Goal: Task Accomplishment & Management: Manage account settings

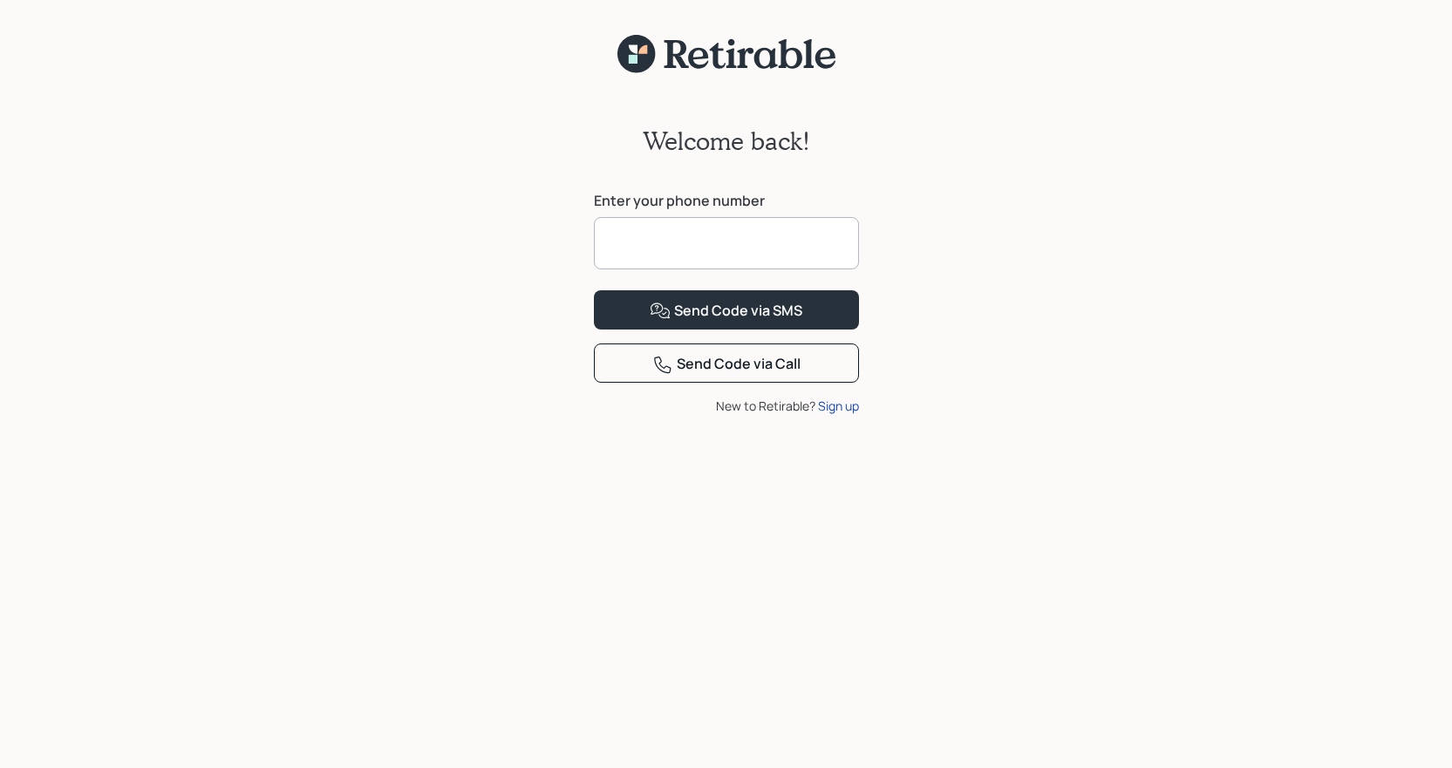
click at [800, 239] on input at bounding box center [726, 243] width 265 height 52
type input "**********"
click at [594, 290] on button "Send Code via SMS" at bounding box center [726, 309] width 265 height 39
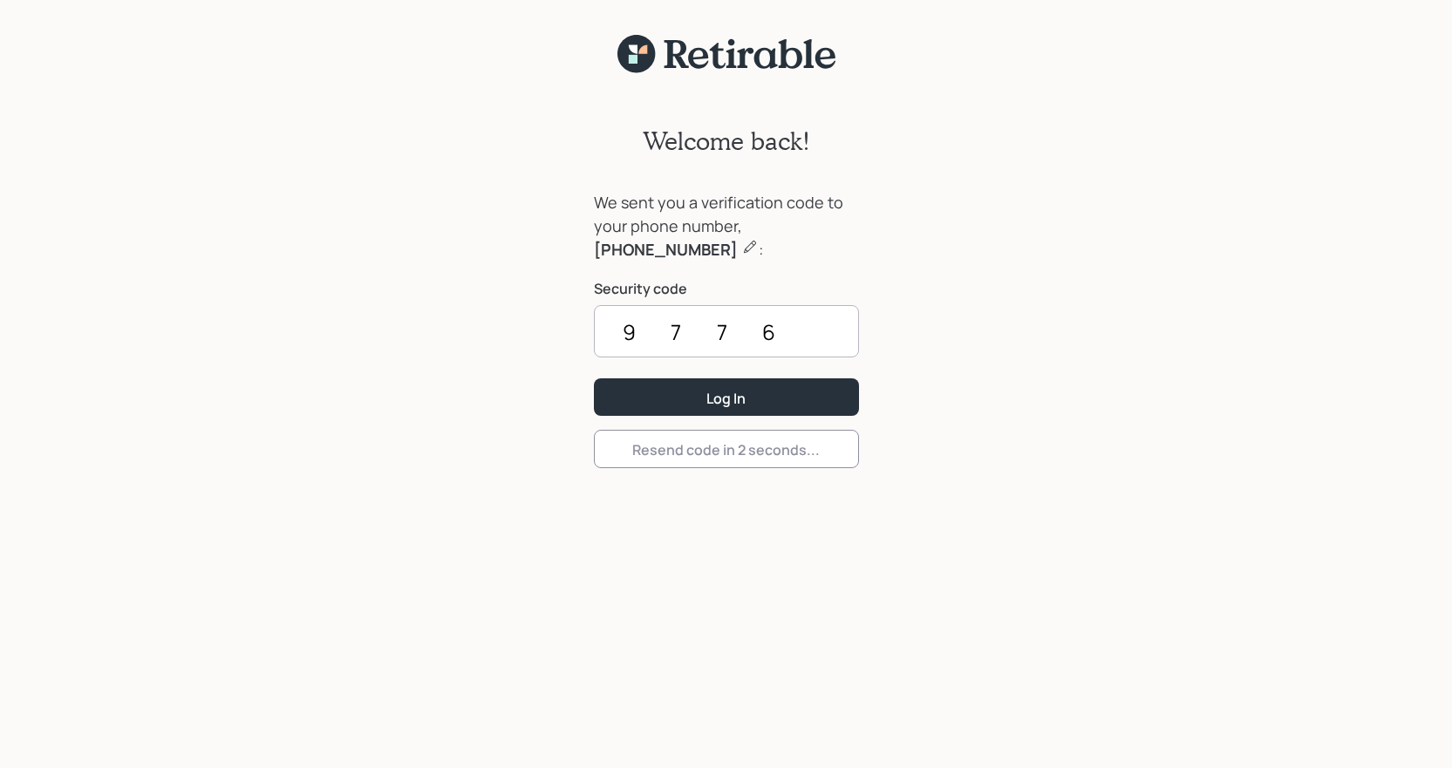
type input "9776"
click at [594, 378] on button "Log In" at bounding box center [726, 396] width 265 height 37
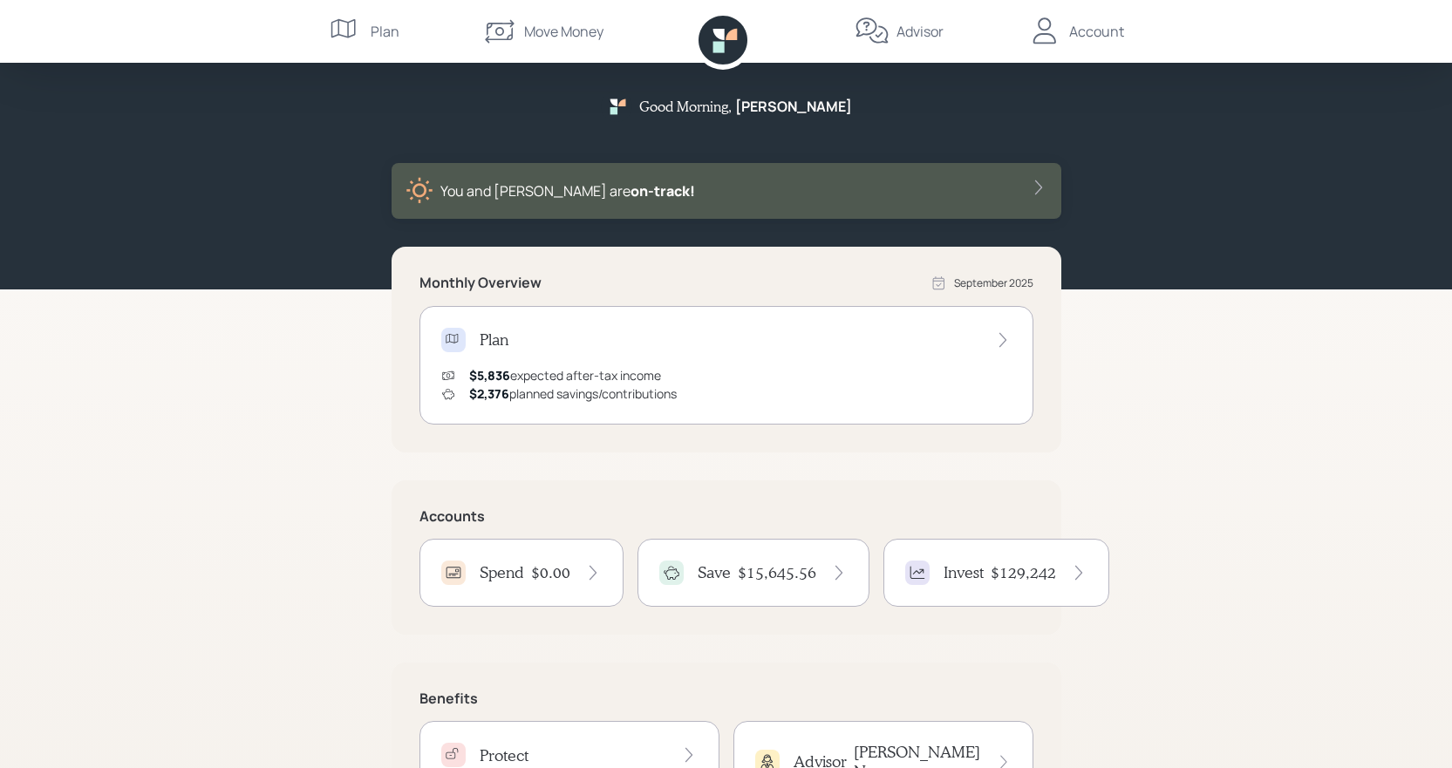
scroll to position [109, 0]
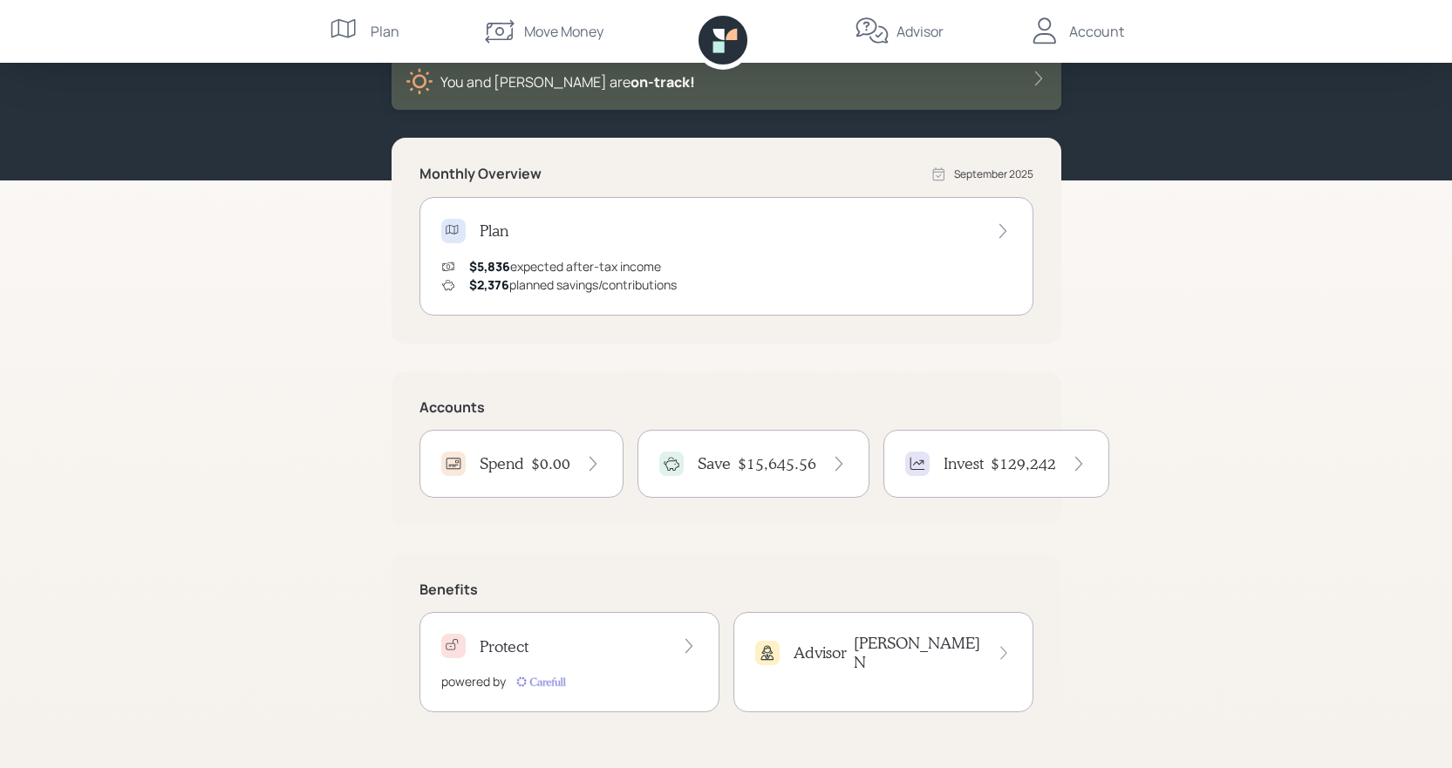
click at [758, 466] on h4 "$15,645.56" at bounding box center [777, 463] width 78 height 19
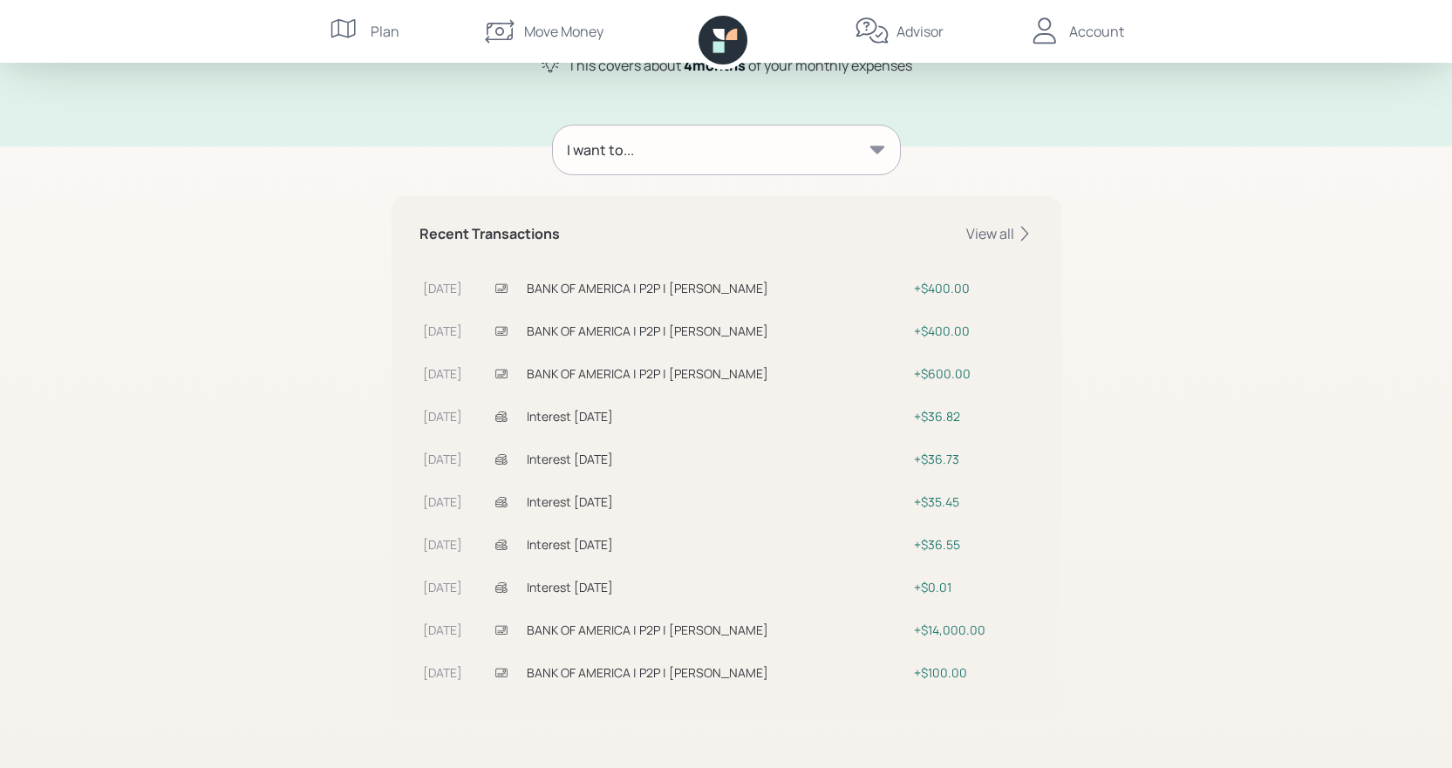
scroll to position [25, 0]
click at [1333, 543] on div "Save Help $15,645 .56 Cash Balance This covers about 4 month s of your monthly …" at bounding box center [726, 284] width 1452 height 968
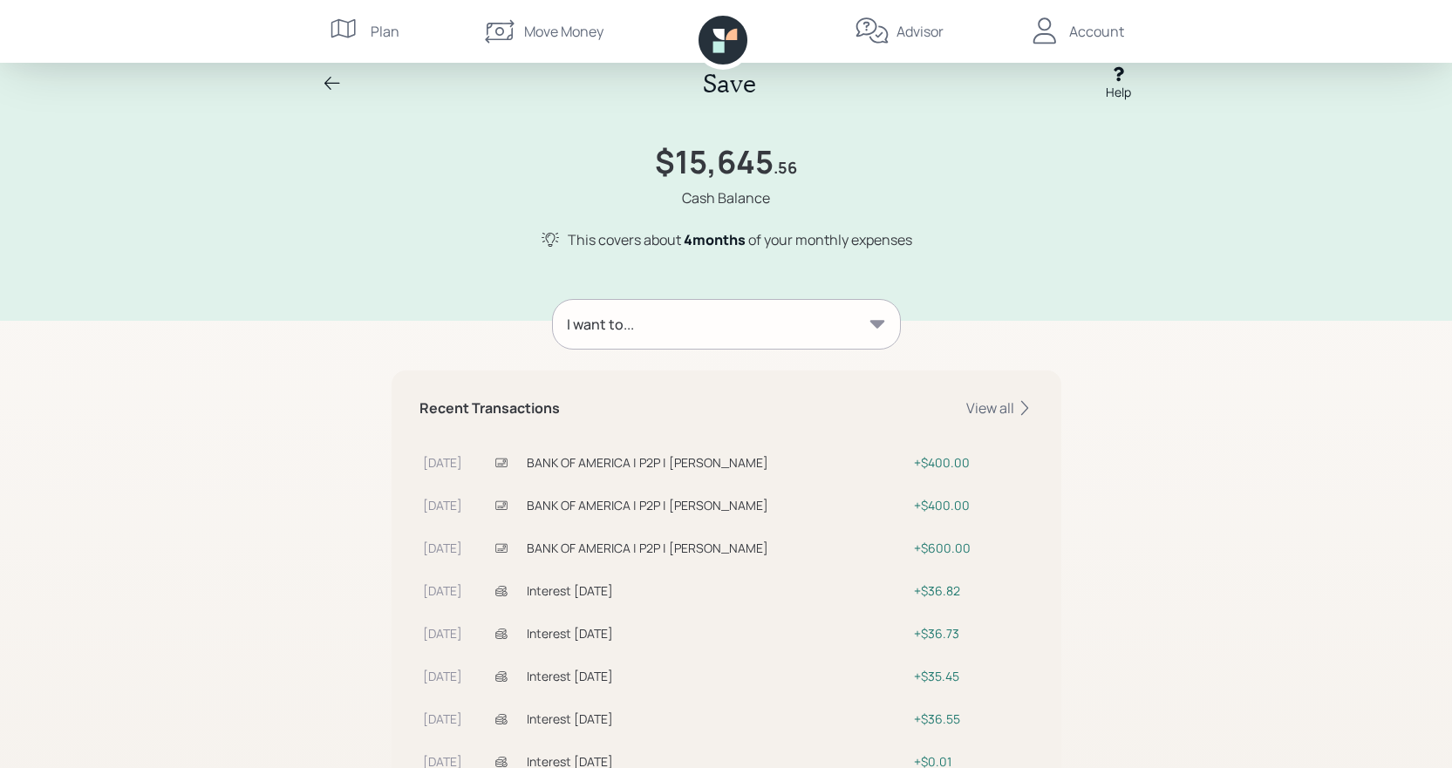
scroll to position [0, 0]
